Goal: Understand process/instructions

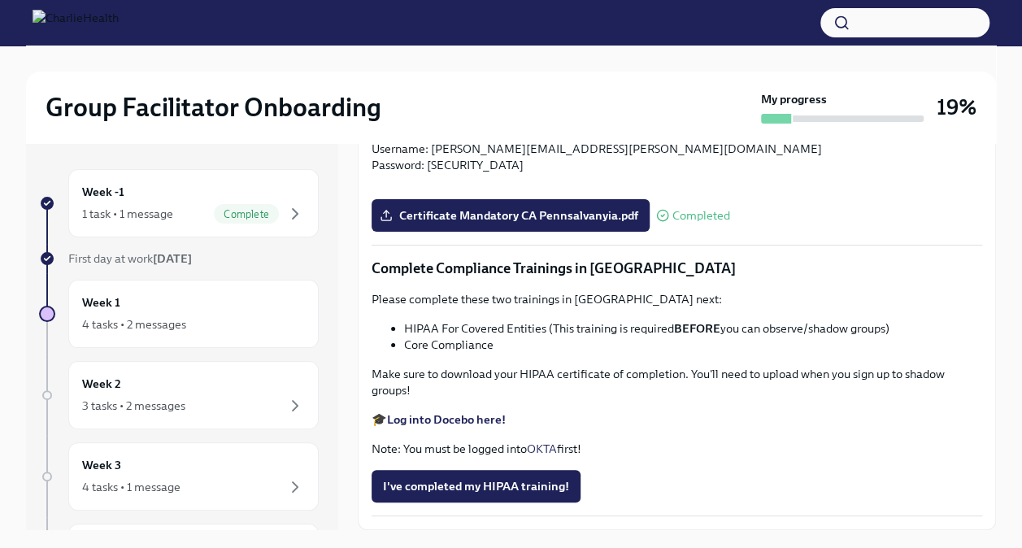
scroll to position [28, 0]
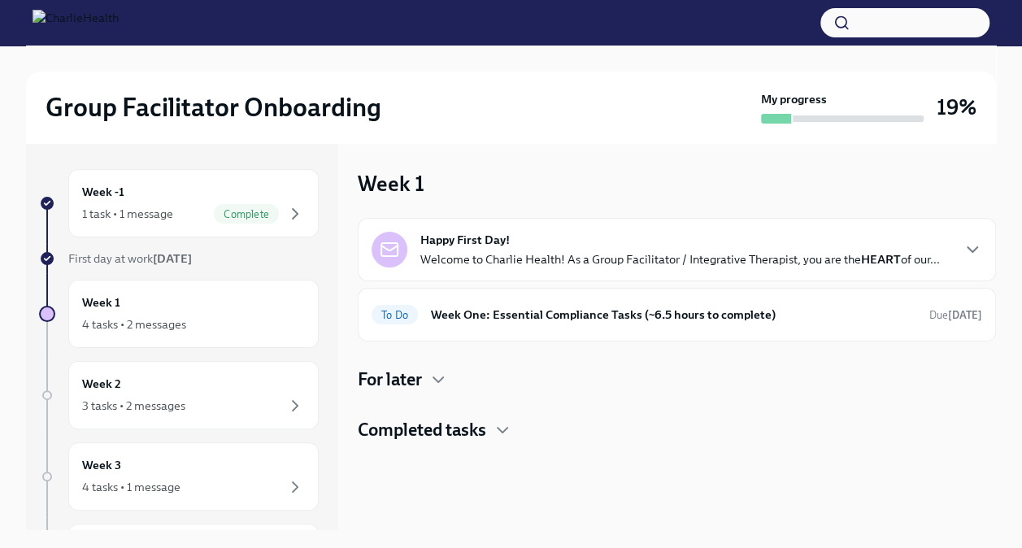
click at [236, 306] on div "Week 1 4 tasks • 2 messages" at bounding box center [193, 313] width 223 height 41
click at [476, 328] on div "To Do Week One: Essential Compliance Tasks (~6.5 hours to complete) Due [DATE]" at bounding box center [677, 315] width 638 height 54
click at [475, 311] on h6 "Week One: Essential Compliance Tasks (~6.5 hours to complete)" at bounding box center [673, 315] width 485 height 18
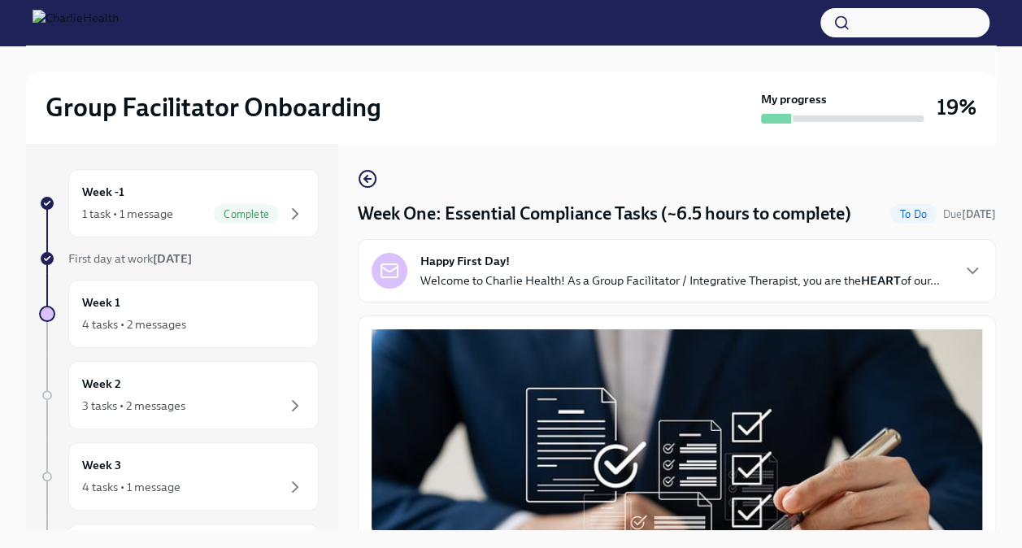
click at [475, 302] on div "Happy First Day! Welcome to Charlie Health! As a Group Facilitator / Integrativ…" at bounding box center [677, 270] width 638 height 63
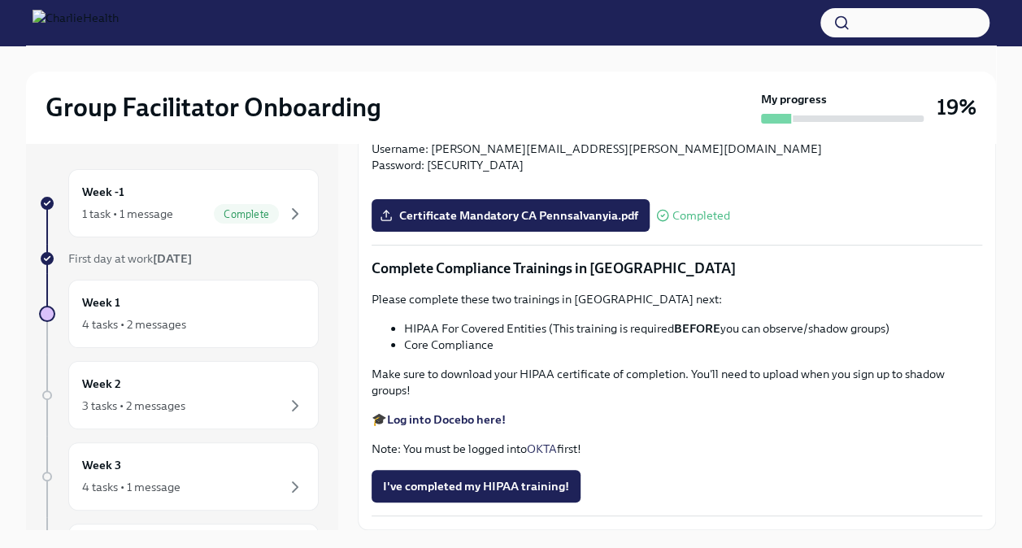
scroll to position [4327, 0]
click at [442, 421] on strong "Log into Docebo here!" at bounding box center [446, 419] width 119 height 15
